Goal: Task Accomplishment & Management: Complete application form

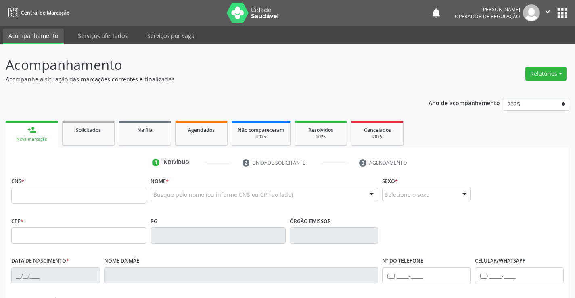
click at [67, 192] on input "text" at bounding box center [78, 196] width 135 height 16
type input "704 1061 8810 8876"
type input "0795144210"
type input "[DATE]"
type input "005.614.905-03"
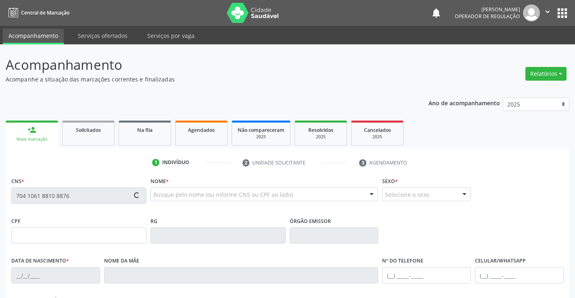
type input "S/N"
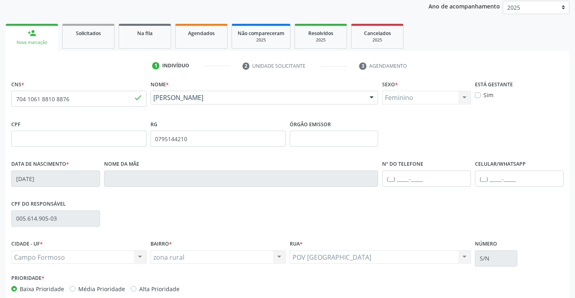
scroll to position [139, 0]
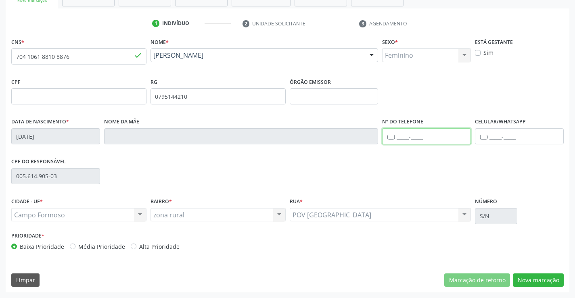
click at [418, 135] on input "text" at bounding box center [426, 136] width 89 height 16
type input "[PHONE_NUMBER]"
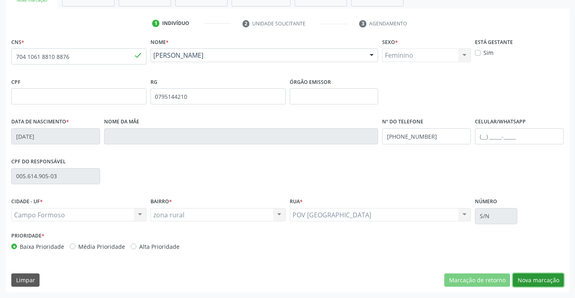
click at [537, 276] on button "Nova marcação" at bounding box center [538, 280] width 51 height 14
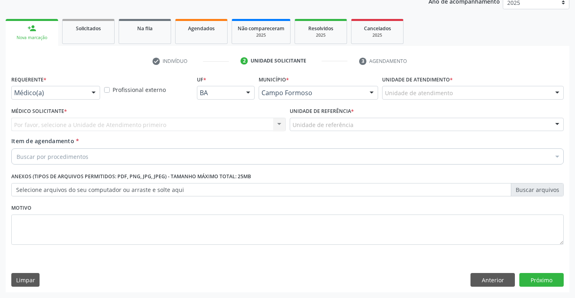
scroll to position [102, 0]
click at [85, 97] on div "Médico(a)" at bounding box center [55, 93] width 89 height 14
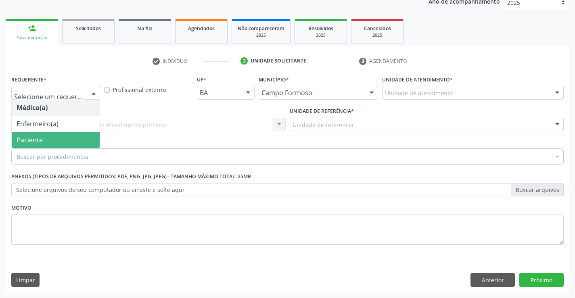
click at [63, 142] on span "Paciente" at bounding box center [56, 140] width 88 height 16
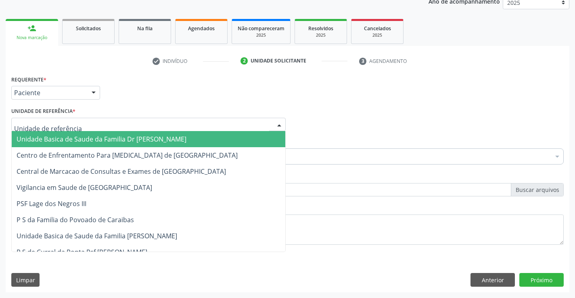
click at [101, 126] on div at bounding box center [148, 125] width 274 height 14
click at [96, 138] on span "Unidade Basica de Saude da Familia Dr [PERSON_NAME]" at bounding box center [102, 139] width 170 height 9
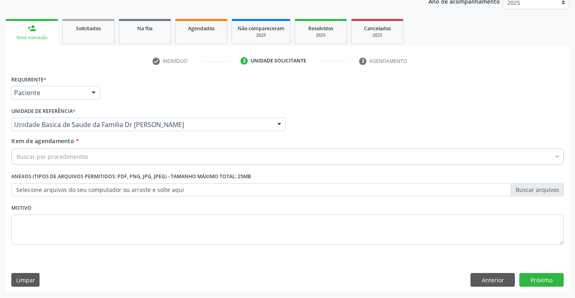
click at [100, 161] on div "Buscar por procedimentos" at bounding box center [287, 156] width 552 height 16
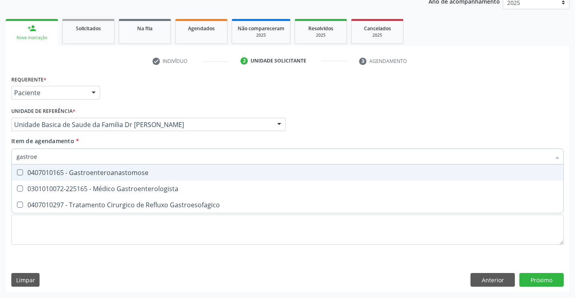
type input "gastroen"
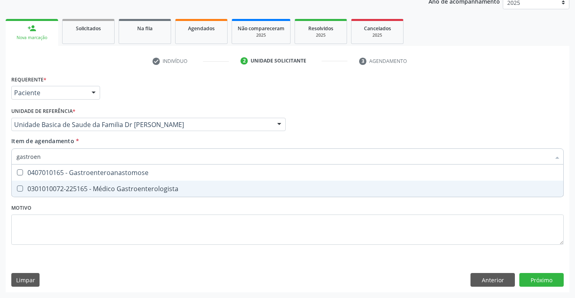
click at [140, 187] on div "0301010072-225165 - Médico Gastroenterologista" at bounding box center [288, 189] width 542 height 6
checkbox Gastroenterologista "true"
click at [172, 224] on div "Requerente * Paciente Médico(a) Enfermeiro(a) Paciente Nenhum resultado encontr…" at bounding box center [287, 164] width 552 height 183
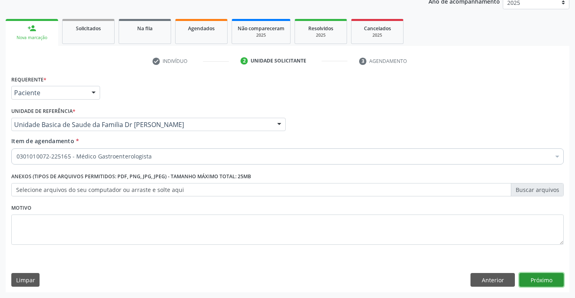
click at [550, 282] on button "Próximo" at bounding box center [541, 280] width 44 height 14
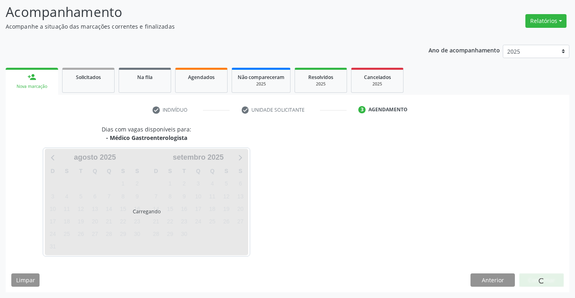
scroll to position [77, 0]
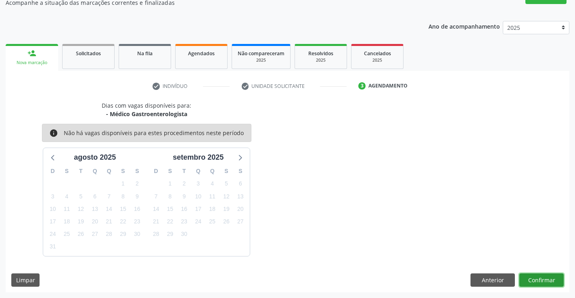
click at [534, 278] on button "Confirmar" at bounding box center [541, 280] width 44 height 14
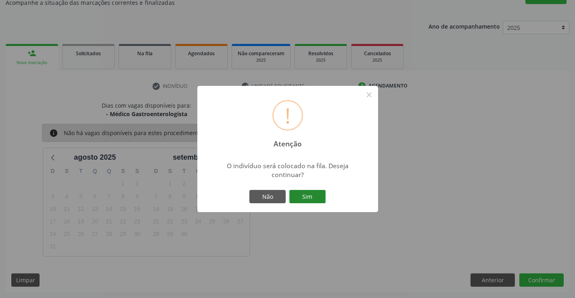
click at [309, 199] on button "Sim" at bounding box center [307, 197] width 36 height 14
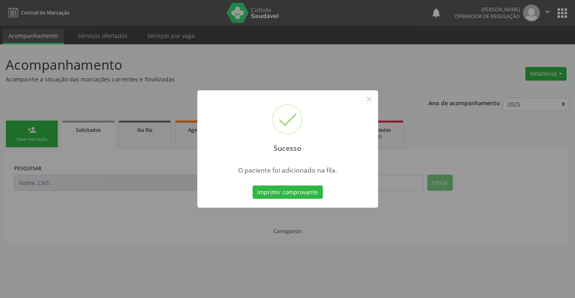
scroll to position [0, 0]
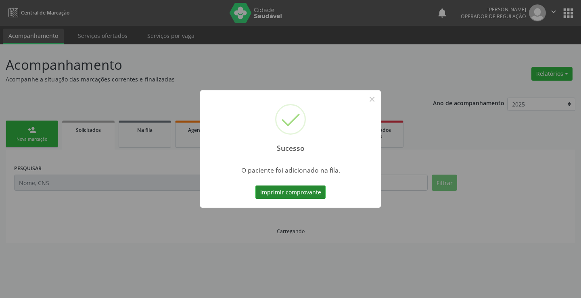
click at [289, 189] on button "Imprimir comprovante" at bounding box center [290, 193] width 70 height 14
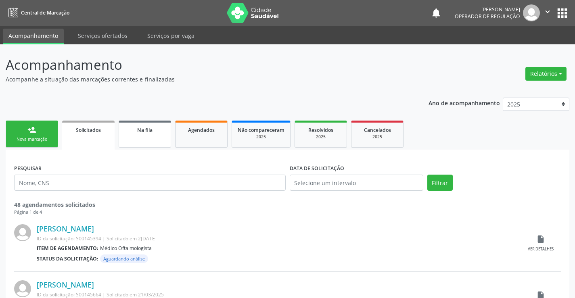
click at [136, 137] on link "Na fila" at bounding box center [145, 134] width 52 height 27
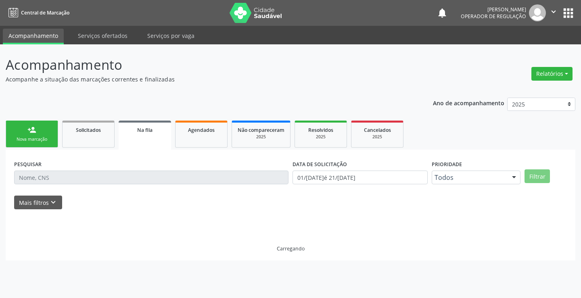
click at [136, 137] on link "Na fila" at bounding box center [145, 135] width 52 height 29
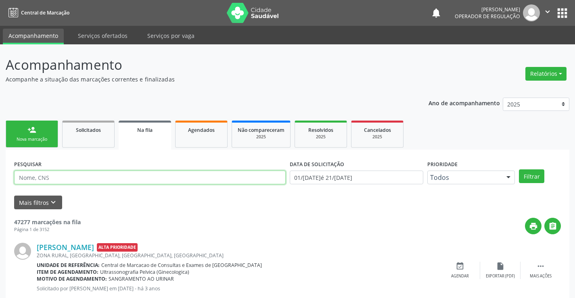
click at [102, 177] on input "text" at bounding box center [149, 178] width 271 height 14
click at [22, 177] on input "lkucas [PERSON_NAME]" at bounding box center [149, 178] width 271 height 14
type input "[PERSON_NAME]"
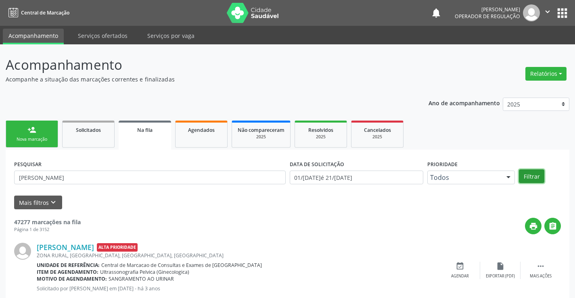
click at [526, 174] on button "Filtrar" at bounding box center [531, 176] width 25 height 14
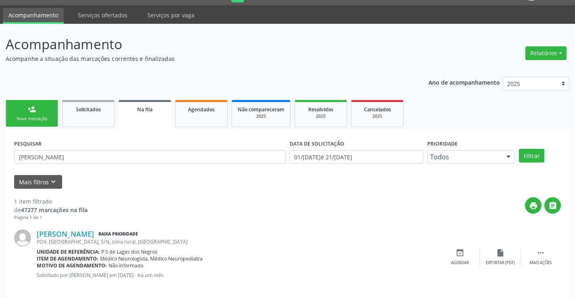
scroll to position [29, 0]
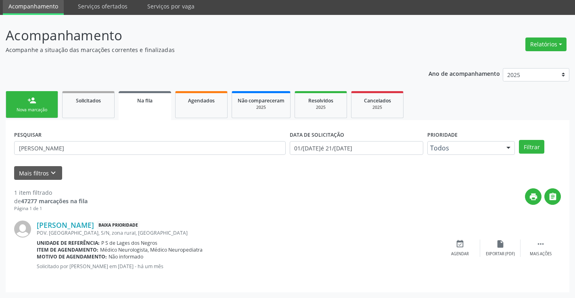
click at [33, 108] on div "Nova marcação" at bounding box center [32, 110] width 40 height 6
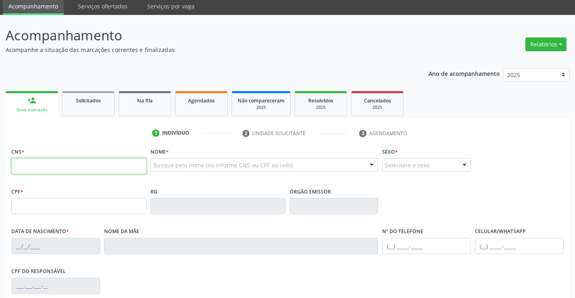
click at [55, 167] on input "text" at bounding box center [78, 166] width 135 height 16
type input "704 1061 8810 8876"
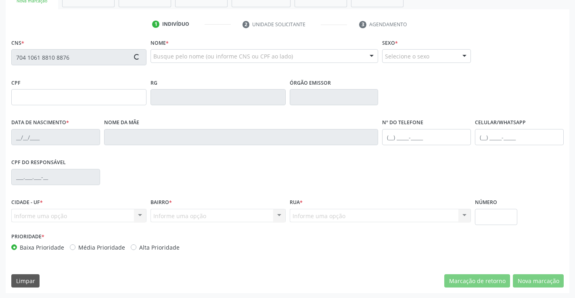
scroll to position [139, 0]
type input "0795144210"
type input "[DATE]"
type input "[PHONE_NUMBER]"
type input "005.614.905-03"
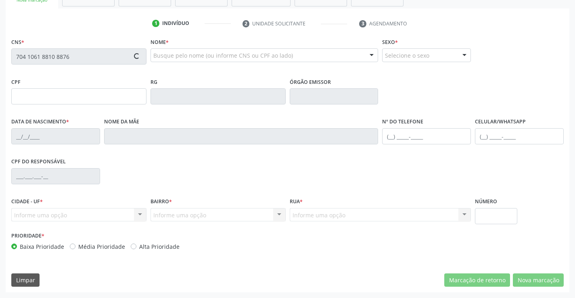
type input "S/N"
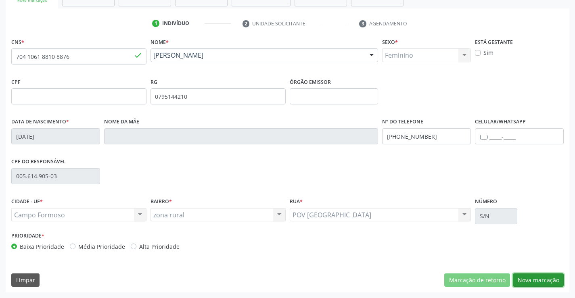
drag, startPoint x: 534, startPoint y: 278, endPoint x: 398, endPoint y: 175, distance: 170.5
click at [534, 277] on button "Nova marcação" at bounding box center [538, 280] width 51 height 14
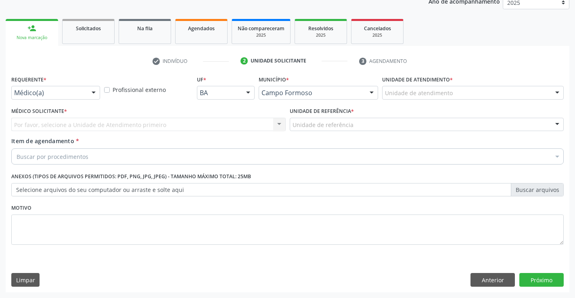
scroll to position [102, 0]
drag, startPoint x: 67, startPoint y: 92, endPoint x: 67, endPoint y: 99, distance: 7.3
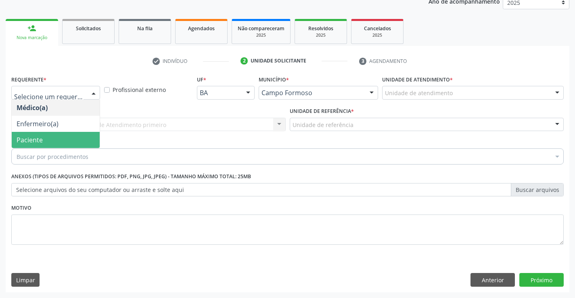
drag, startPoint x: 38, startPoint y: 136, endPoint x: 107, endPoint y: 125, distance: 70.4
click at [43, 135] on span "Paciente" at bounding box center [56, 140] width 88 height 16
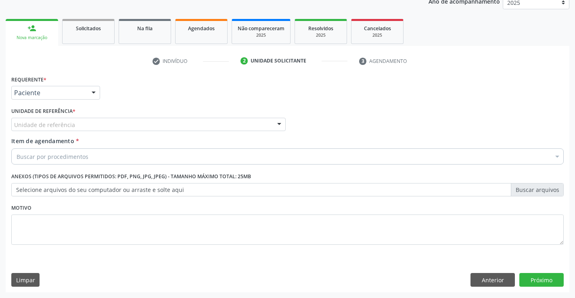
click at [125, 125] on div "Unidade de referência" at bounding box center [148, 125] width 274 height 14
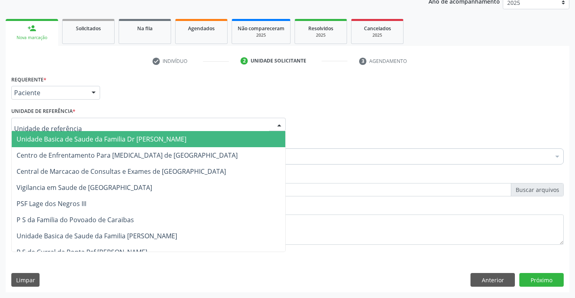
drag, startPoint x: 84, startPoint y: 142, endPoint x: 92, endPoint y: 157, distance: 17.3
click at [88, 142] on span "Unidade Basica de Saude da Familia Dr [PERSON_NAME]" at bounding box center [102, 139] width 170 height 9
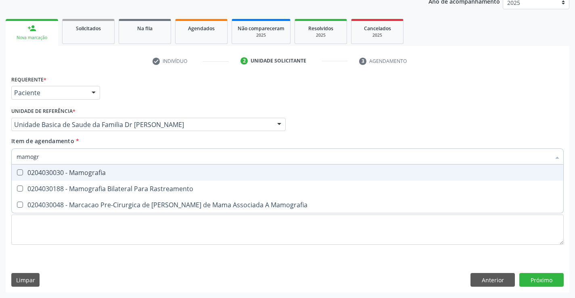
type input "mamogra"
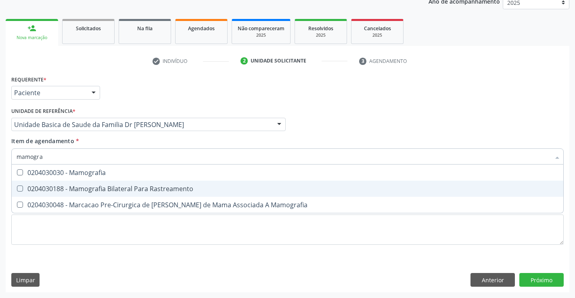
click at [96, 184] on span "0204030188 - Mamografia Bilateral Para Rastreamento" at bounding box center [287, 189] width 551 height 16
checkbox Rastreamento "true"
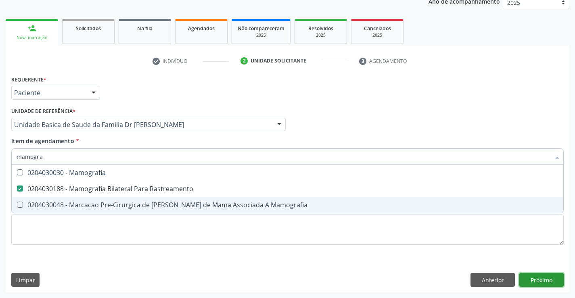
click at [531, 279] on div "Requerente * Paciente Médico(a) Enfermeiro(a) Paciente Nenhum resultado encontr…" at bounding box center [288, 182] width 564 height 219
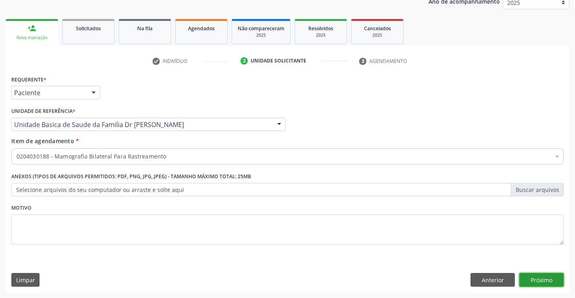
click at [547, 281] on button "Próximo" at bounding box center [541, 280] width 44 height 14
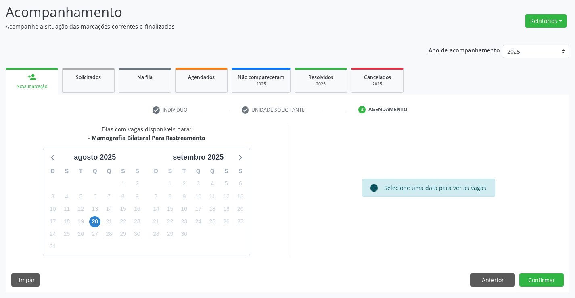
scroll to position [13, 0]
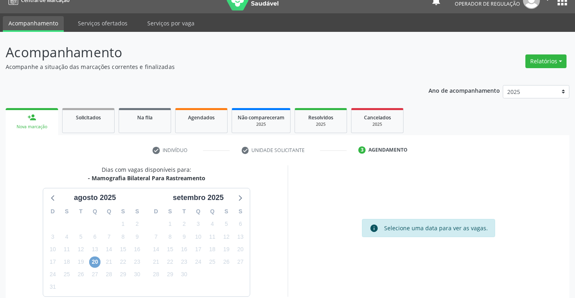
click at [98, 262] on span "20" at bounding box center [94, 262] width 11 height 11
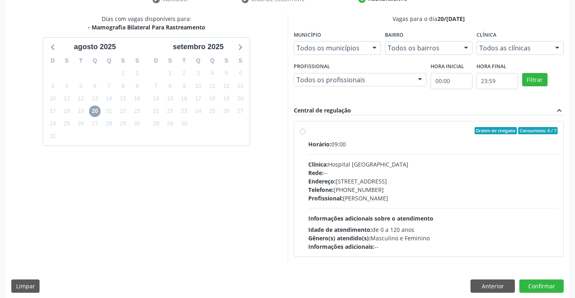
scroll to position [169, 0]
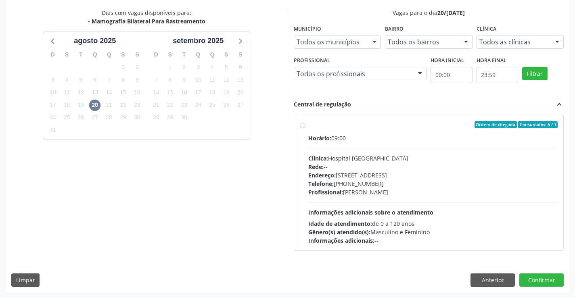
click at [308, 123] on label "Ordem de chegada Consumidos: 6 / 7 Horário: 09:00 Clínica: Hospital [GEOGRAPHIC…" at bounding box center [433, 183] width 250 height 124
click at [302, 123] on input "Ordem de chegada Consumidos: 6 / 7 Horário: 09:00 Clínica: Hospital [GEOGRAPHIC…" at bounding box center [303, 124] width 6 height 7
radio input "true"
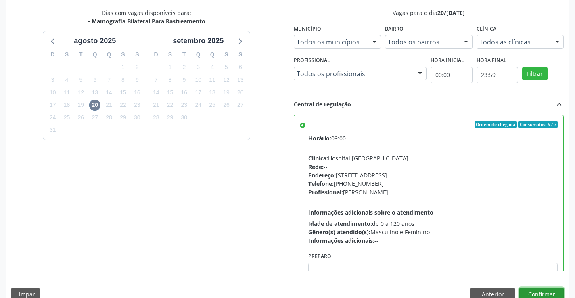
click at [537, 290] on button "Confirmar" at bounding box center [541, 295] width 44 height 14
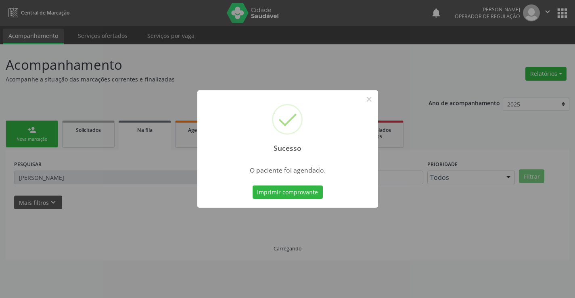
scroll to position [0, 0]
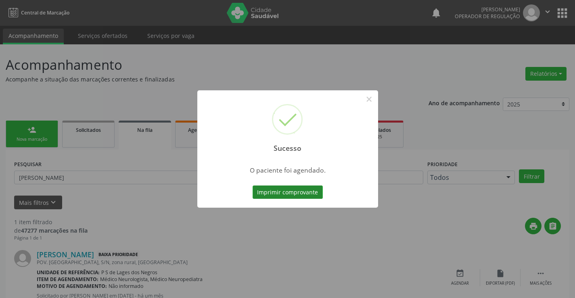
click at [282, 191] on button "Imprimir comprovante" at bounding box center [288, 193] width 70 height 14
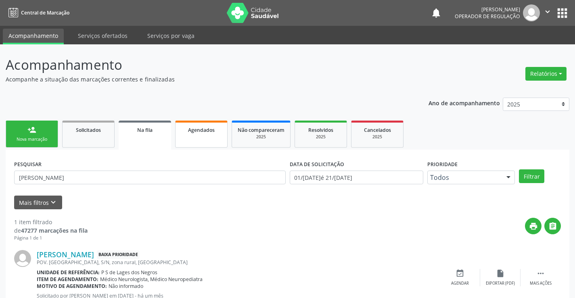
click at [200, 137] on link "Agendados" at bounding box center [201, 134] width 52 height 27
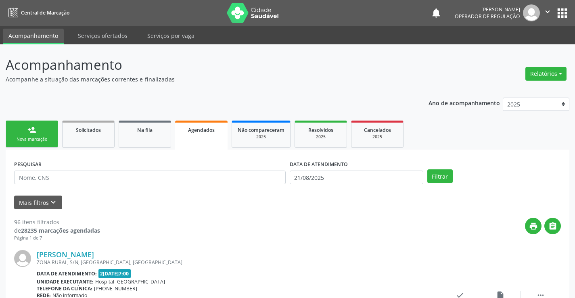
drag, startPoint x: 64, startPoint y: 173, endPoint x: 29, endPoint y: 90, distance: 90.0
paste input "704 1061 8810 8876"
type input "704 1061 8810 8876"
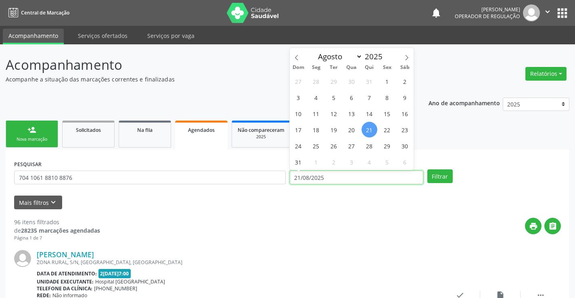
drag, startPoint x: 349, startPoint y: 171, endPoint x: 381, endPoint y: 190, distance: 37.2
click at [349, 171] on input "21/08/2025" at bounding box center [357, 178] width 134 height 14
click at [354, 131] on span "20" at bounding box center [352, 130] width 16 height 16
type input "20/[DATE]"
click at [354, 131] on span "20" at bounding box center [352, 130] width 16 height 16
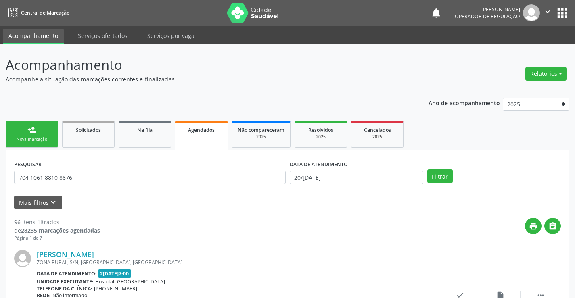
click at [355, 131] on link "Cancelados 2025" at bounding box center [377, 134] width 52 height 27
select select "7"
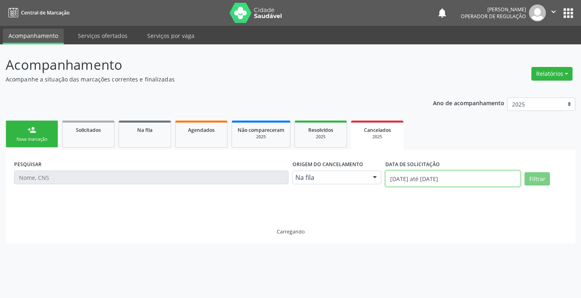
click at [445, 172] on input "[DATE] até [DATE]" at bounding box center [452, 179] width 135 height 16
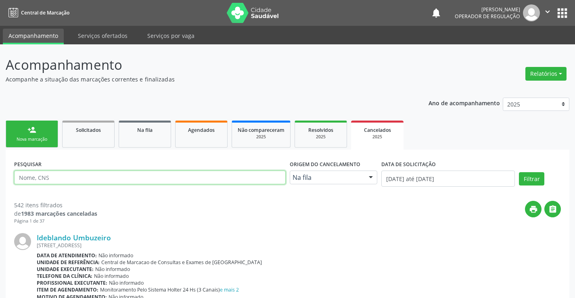
paste input "704 1061 8810 8876"
type input "704 1061 8810 8876"
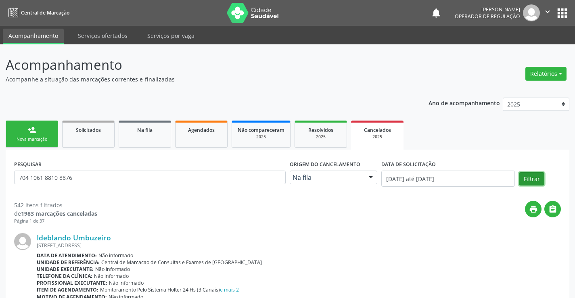
click at [537, 177] on button "Filtrar" at bounding box center [531, 179] width 25 height 14
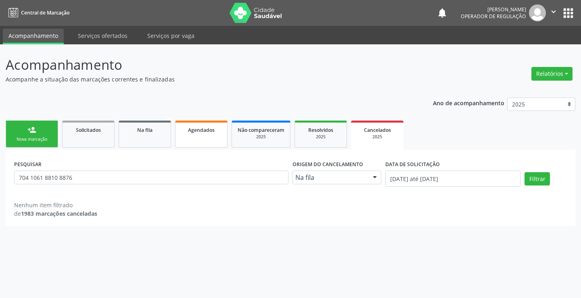
click at [189, 145] on link "Agendados" at bounding box center [201, 134] width 52 height 27
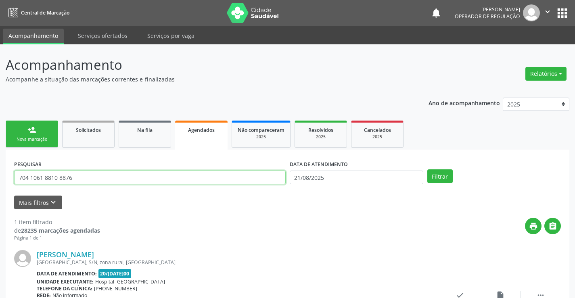
click at [81, 176] on input "704 1061 8810 8876" at bounding box center [149, 178] width 271 height 14
type input "7"
paste input "704 1061 8810 8876"
type input "704 1061 8810 8876"
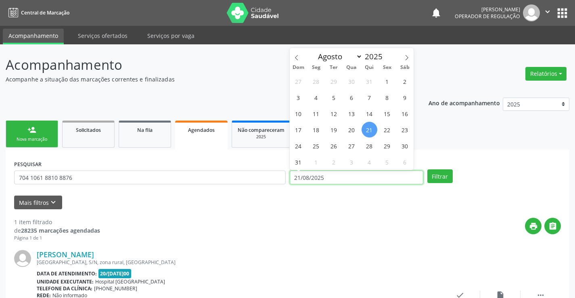
click at [416, 175] on input "21/08/2025" at bounding box center [357, 178] width 134 height 14
click at [437, 180] on button "Filtrar" at bounding box center [439, 176] width 25 height 14
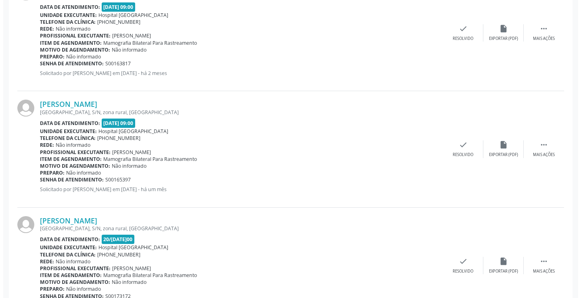
scroll to position [306, 0]
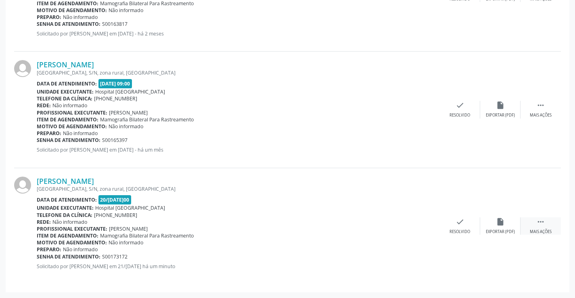
click at [537, 229] on div "Mais ações" at bounding box center [541, 232] width 22 height 6
click at [419, 223] on icon "cancel" at bounding box center [419, 221] width 9 height 9
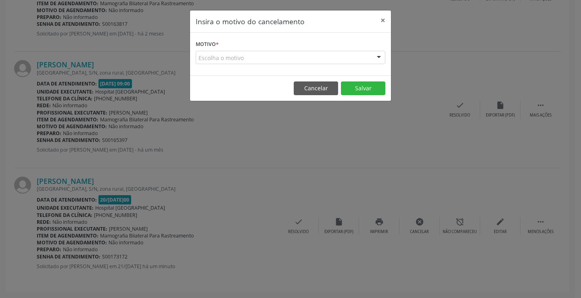
click at [356, 54] on div "Escolha o motivo" at bounding box center [291, 58] width 190 height 14
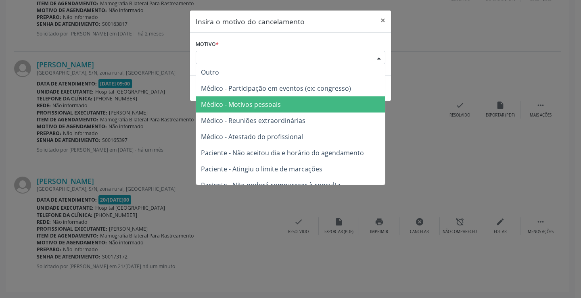
click at [257, 104] on span "Médico - Motivos pessoais" at bounding box center [241, 104] width 80 height 9
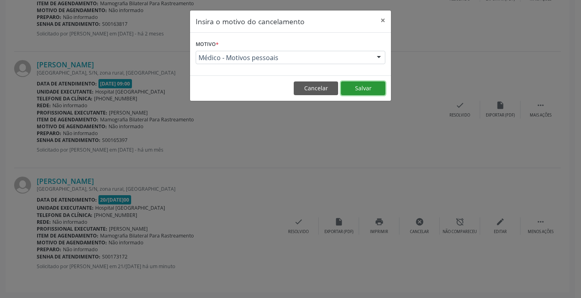
click at [368, 89] on button "Salvar" at bounding box center [363, 88] width 44 height 14
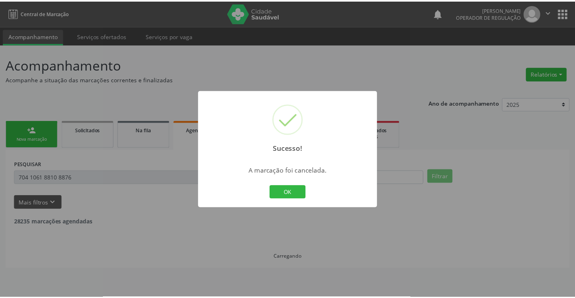
scroll to position [0, 0]
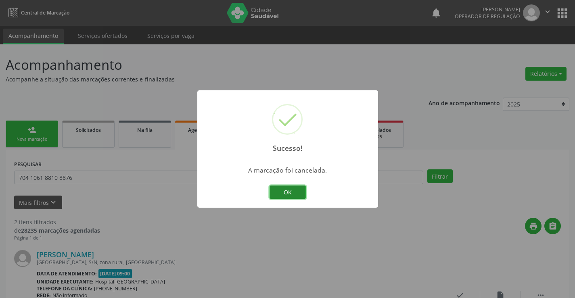
click at [297, 191] on button "OK" at bounding box center [287, 193] width 36 height 14
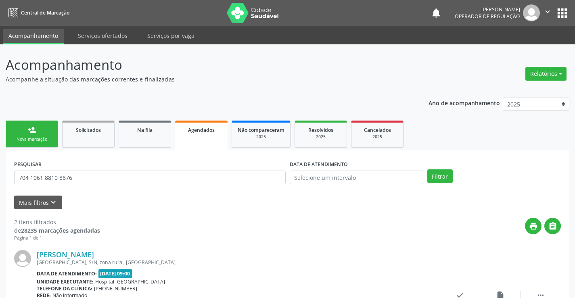
click at [546, 11] on icon "" at bounding box center [547, 11] width 9 height 9
click at [520, 51] on link "Sair" at bounding box center [527, 49] width 56 height 11
